Goal: Task Accomplishment & Management: Use online tool/utility

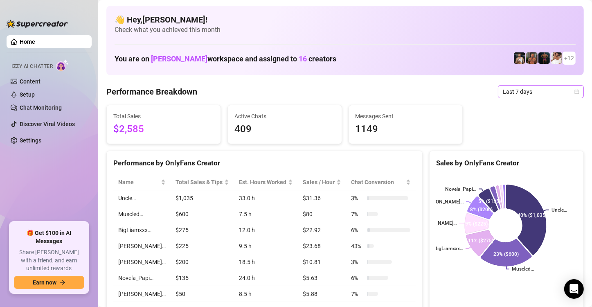
click at [357, 92] on span "Last 7 days" at bounding box center [541, 92] width 76 height 12
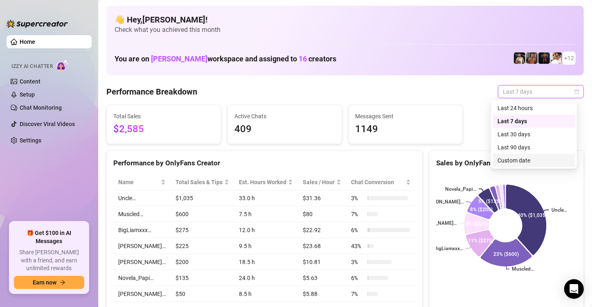
click at [357, 160] on div "Custom date" at bounding box center [534, 160] width 73 height 9
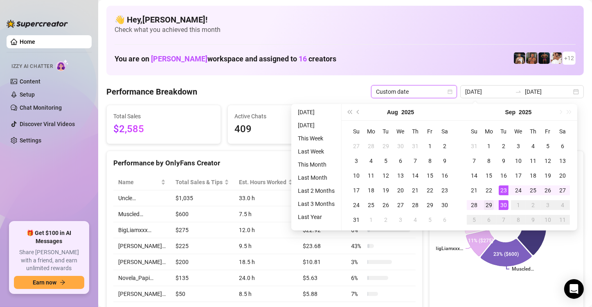
type input "[DATE]"
click at [357, 205] on div "29" at bounding box center [489, 205] width 10 height 10
click at [357, 205] on div "30" at bounding box center [504, 205] width 10 height 10
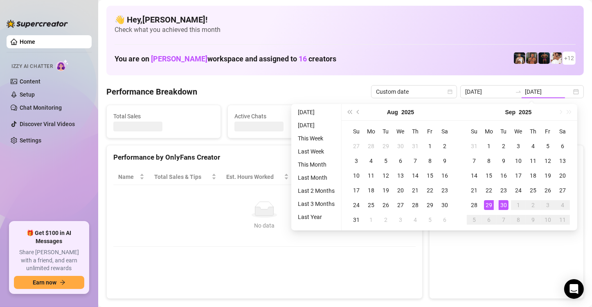
type input "[DATE]"
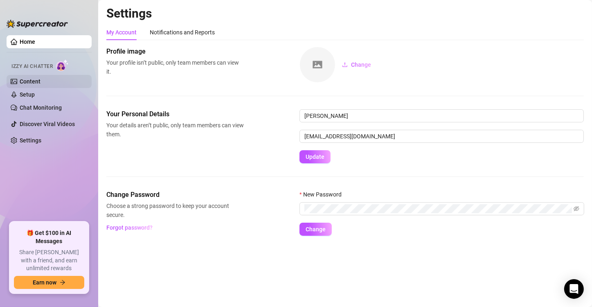
click at [22, 80] on link "Content" at bounding box center [30, 81] width 21 height 7
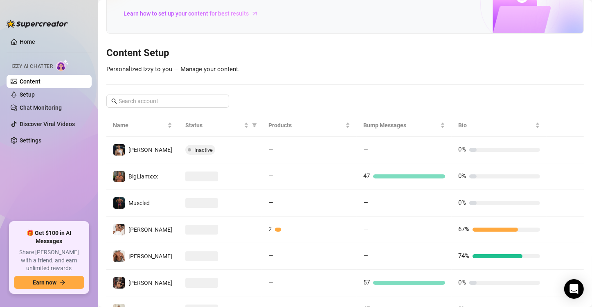
scroll to position [41, 0]
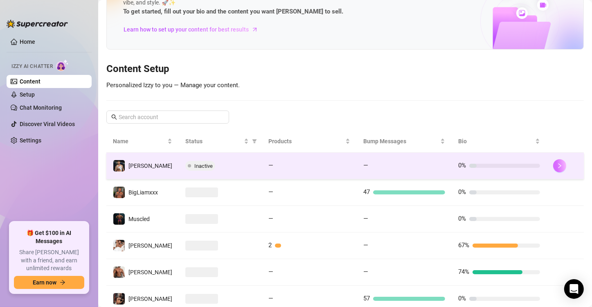
click at [357, 167] on icon "right" at bounding box center [560, 166] width 6 height 6
